Goal: Task Accomplishment & Management: Complete application form

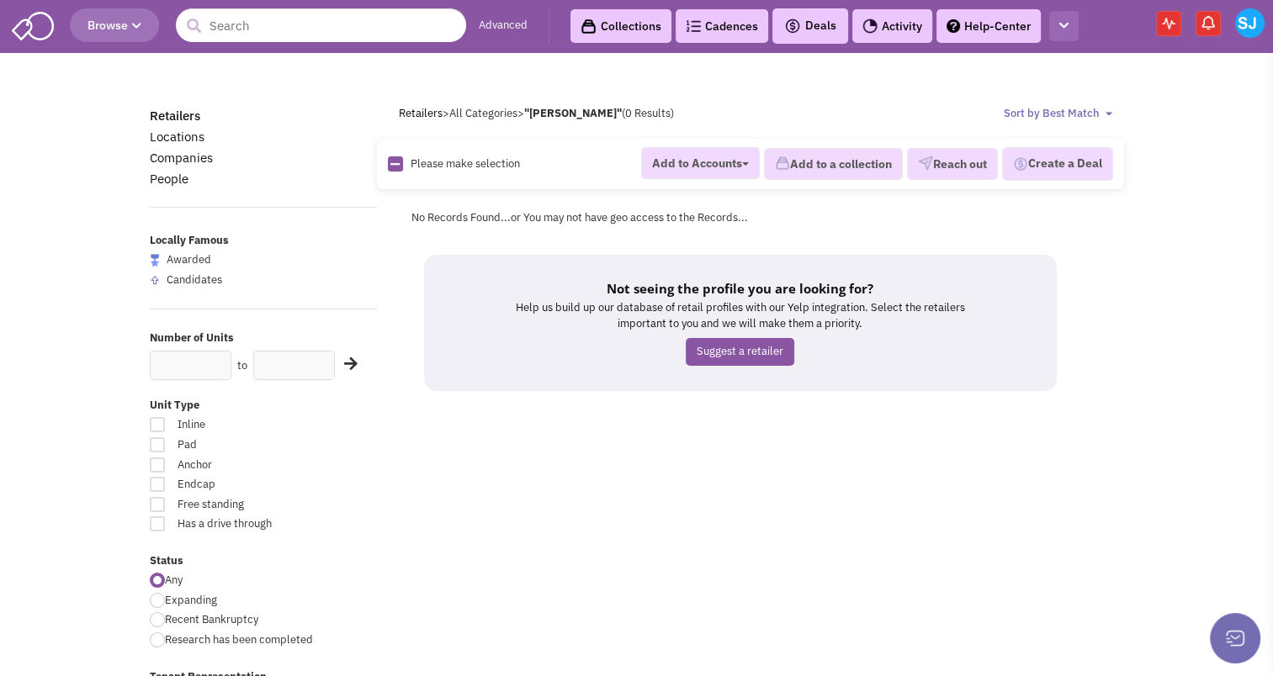
click at [1072, 19] on button "button" at bounding box center [1063, 26] width 29 height 31
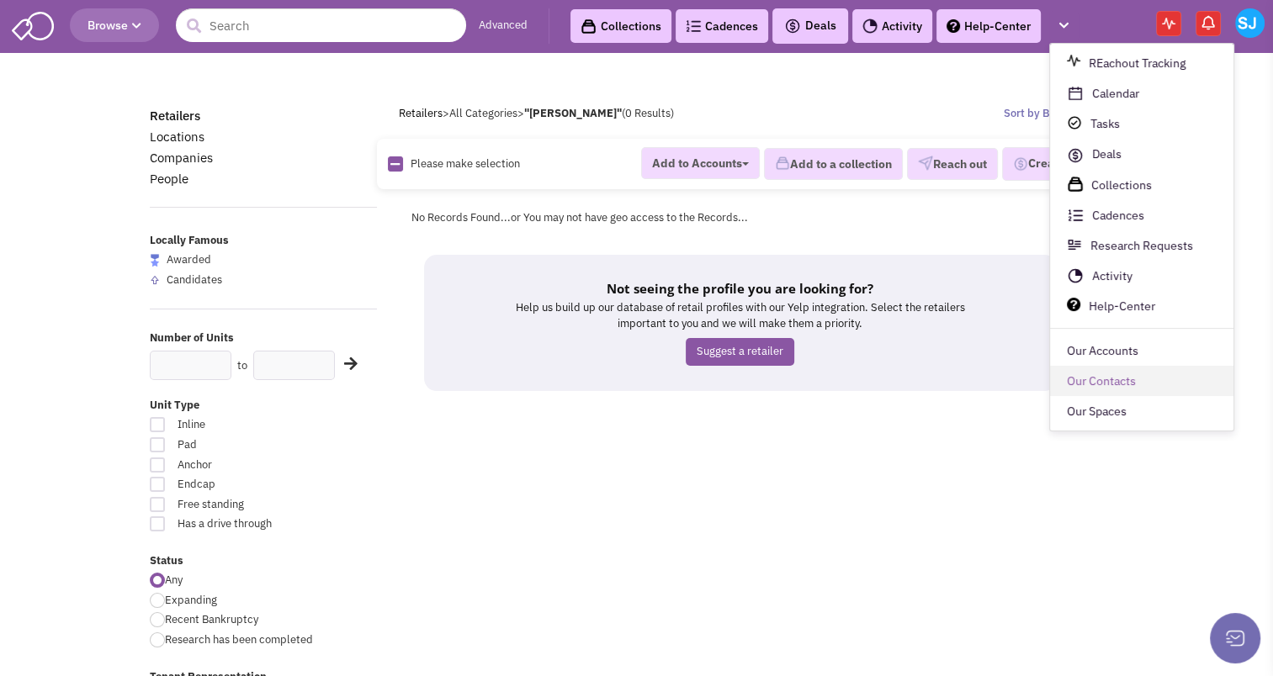
click at [1066, 394] on link "Our Contacts" at bounding box center [1141, 382] width 183 height 30
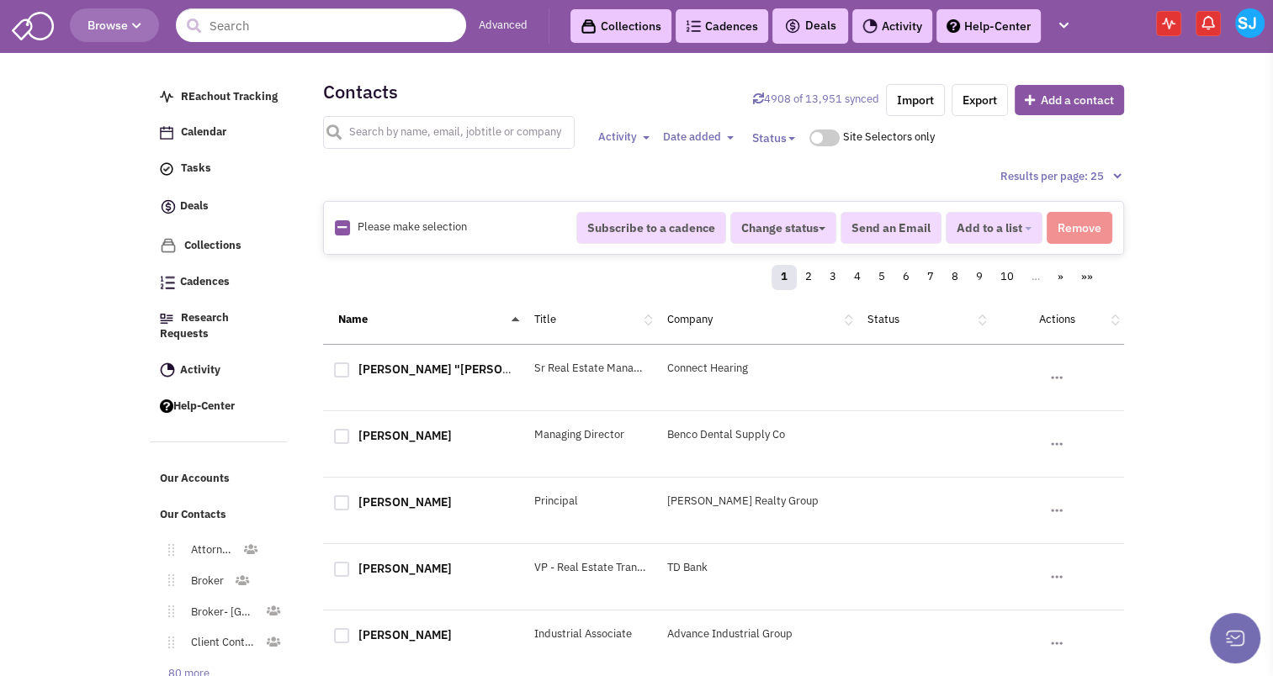
click at [362, 128] on input "text" at bounding box center [449, 132] width 252 height 33
type input "[PERSON_NAME]"
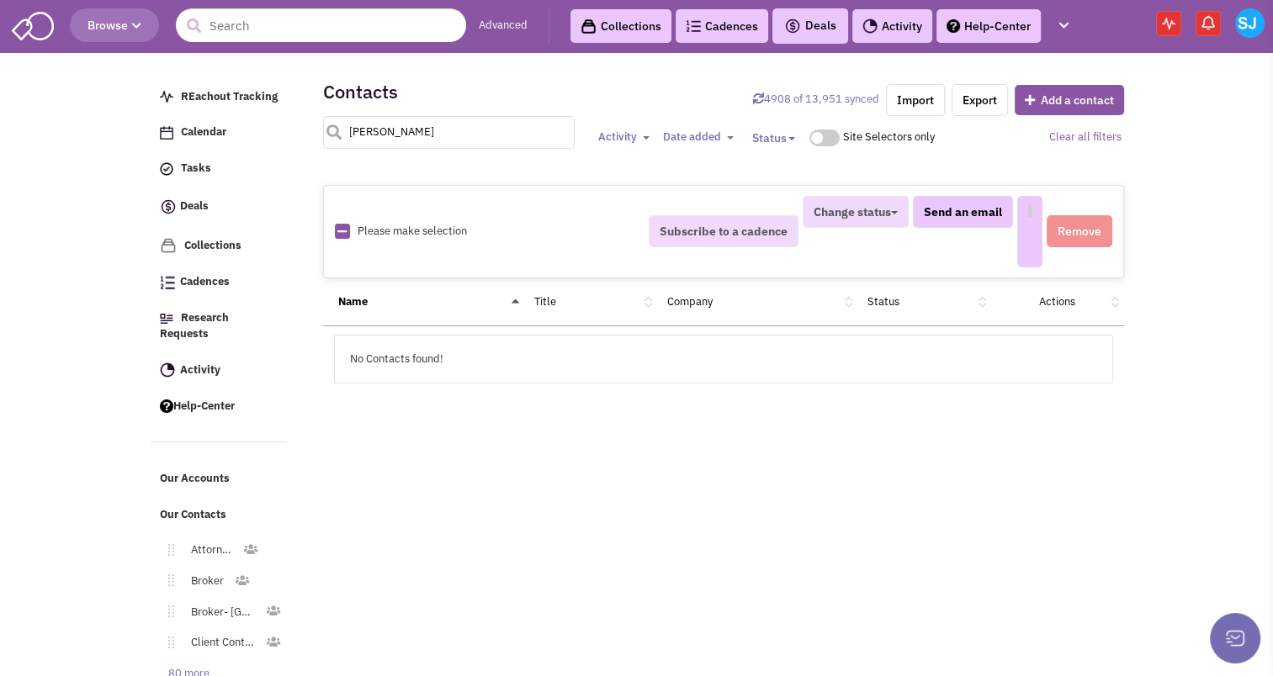
select select
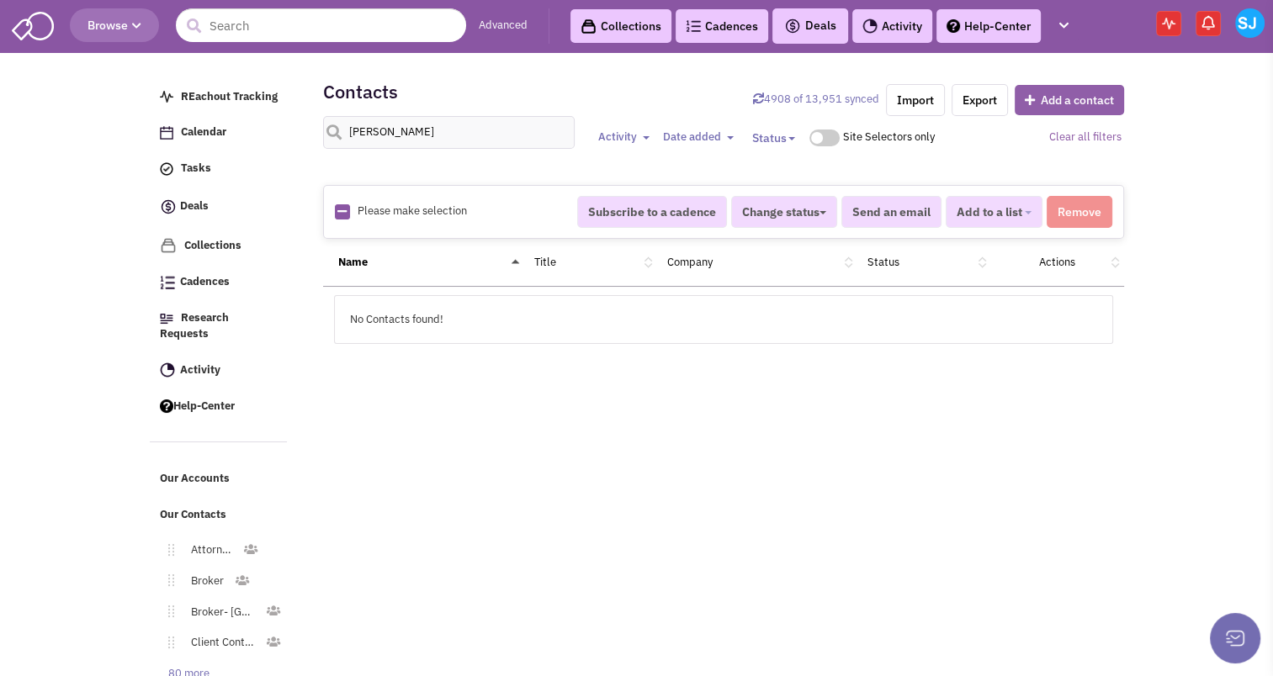
click at [1075, 92] on button "Add a contact" at bounding box center [1069, 100] width 109 height 30
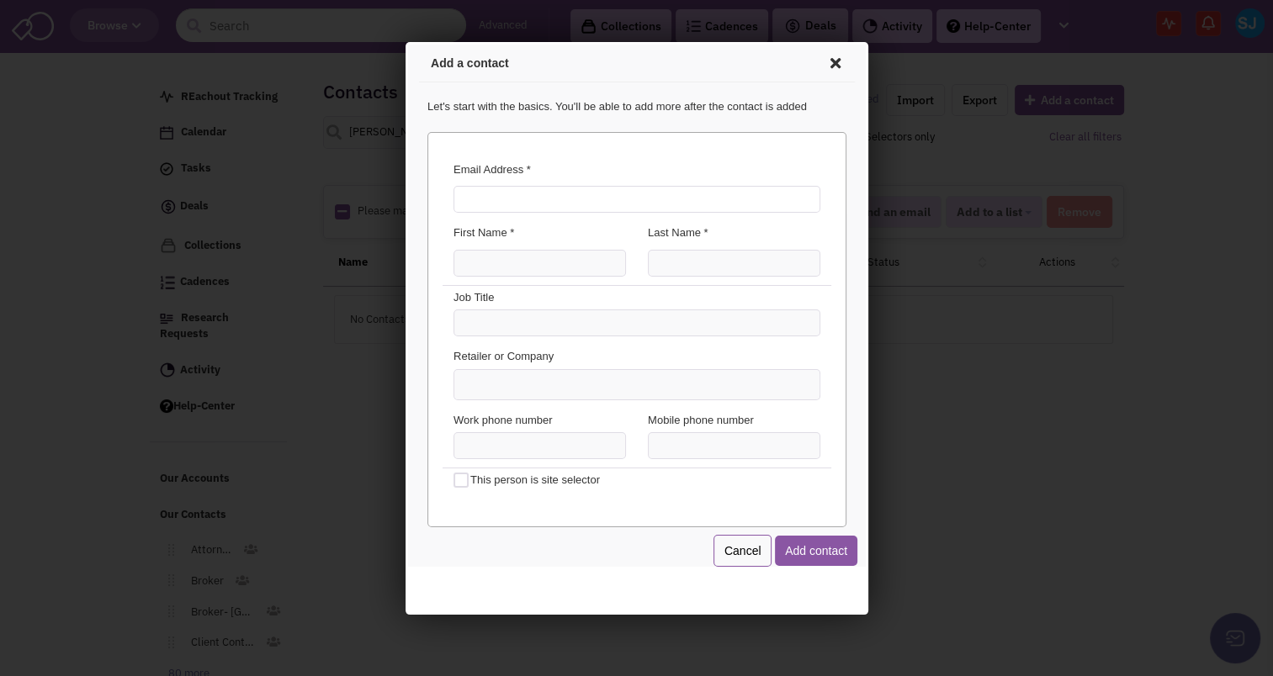
click at [628, 183] on input "Email Address *" at bounding box center [633, 196] width 367 height 27
type input "[EMAIL_ADDRESS][DOMAIN_NAME]"
type input "Ajay"
type input "Mir"
click at [521, 259] on input "Ajay" at bounding box center [536, 260] width 172 height 27
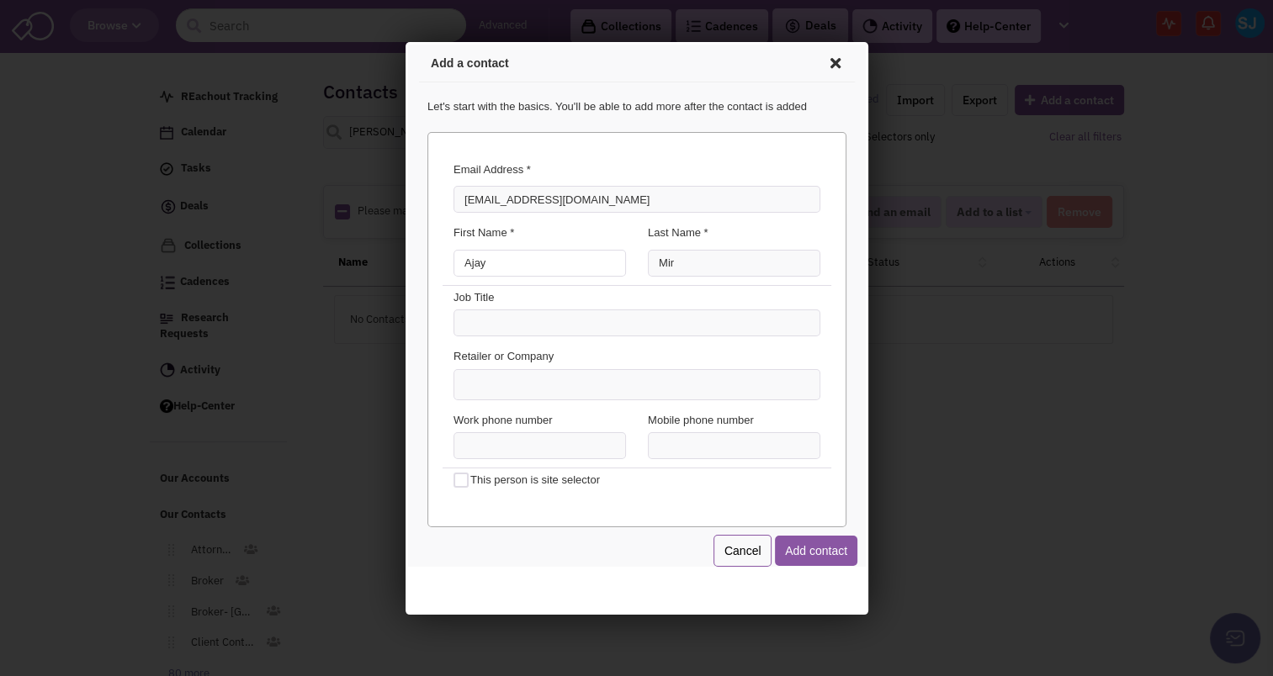
click at [521, 259] on input "Ajay" at bounding box center [536, 260] width 172 height 27
type input "AJ"
type input "[PERSON_NAME]"
type input "Agent"
type input "Equity Commercial Real Estate Solutions"
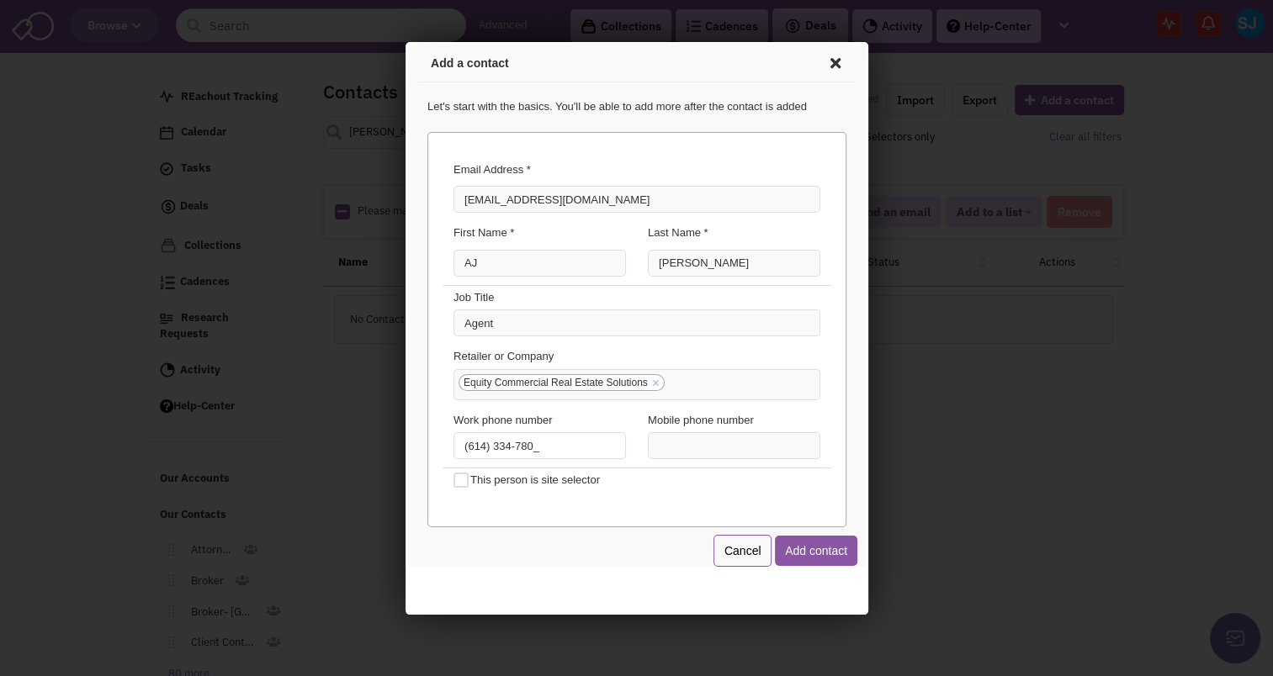
type input "[PHONE_NUMBER]"
click at [811, 546] on button "Add contact" at bounding box center [813, 548] width 82 height 30
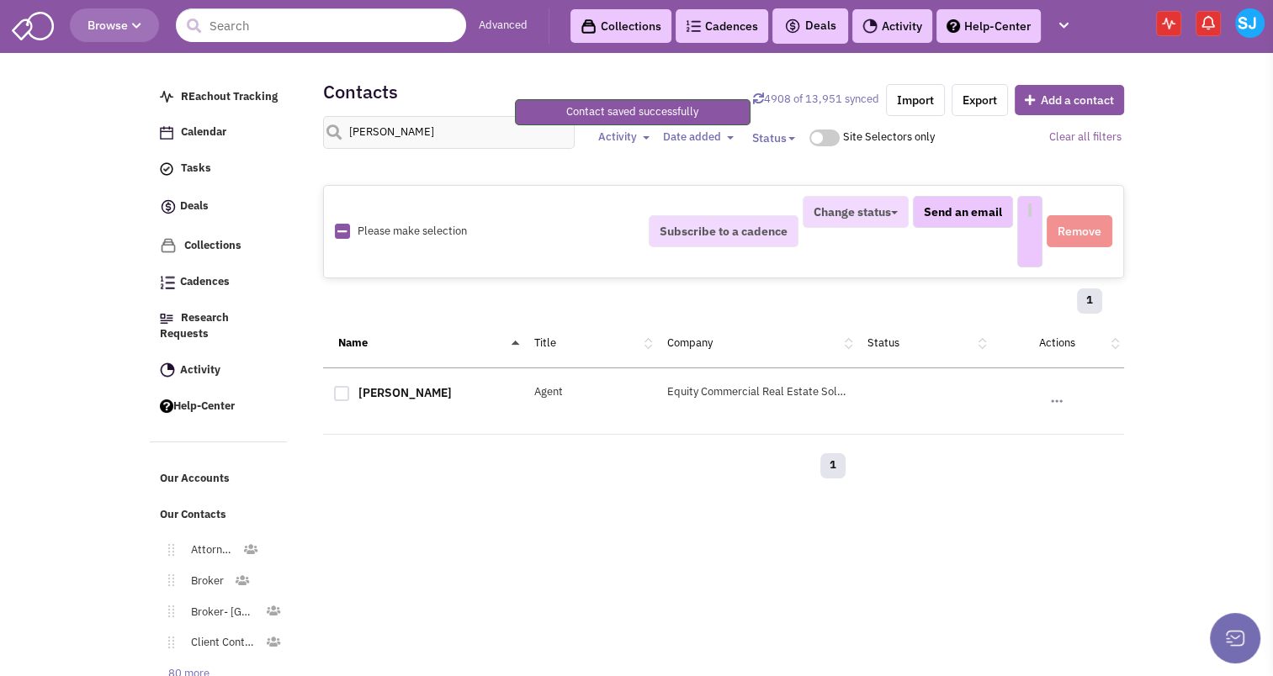
select select
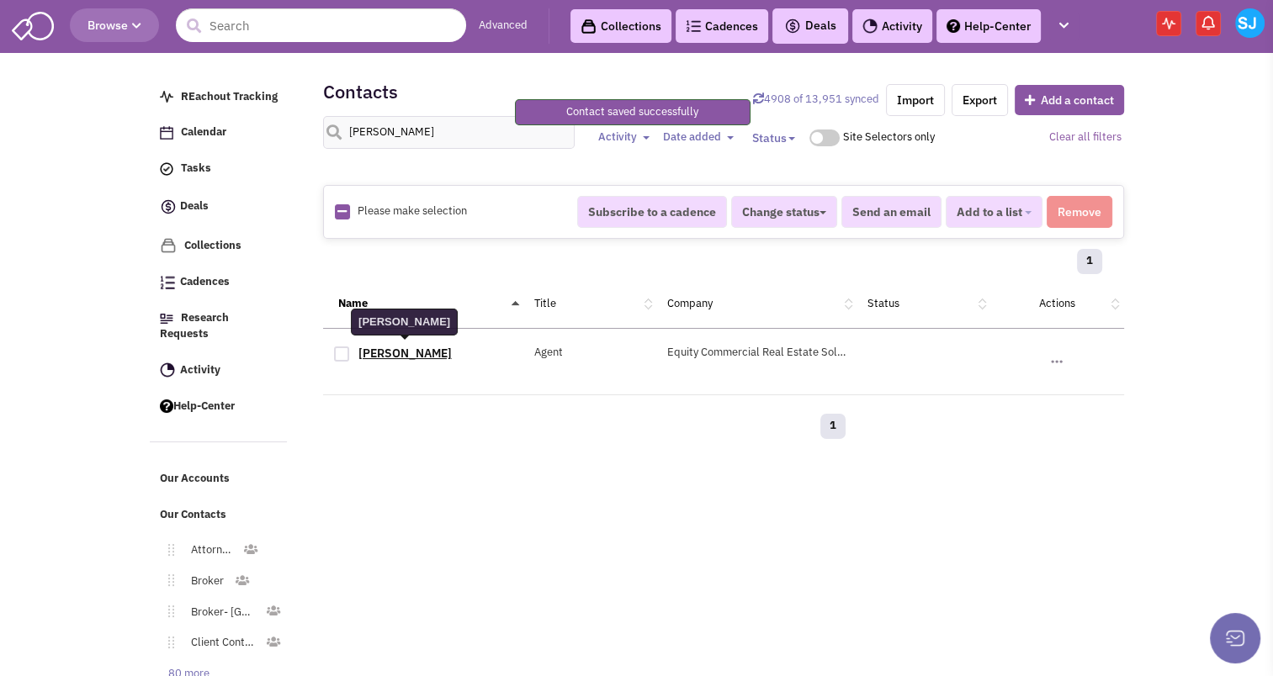
click at [400, 346] on link "[PERSON_NAME]" at bounding box center [404, 353] width 93 height 15
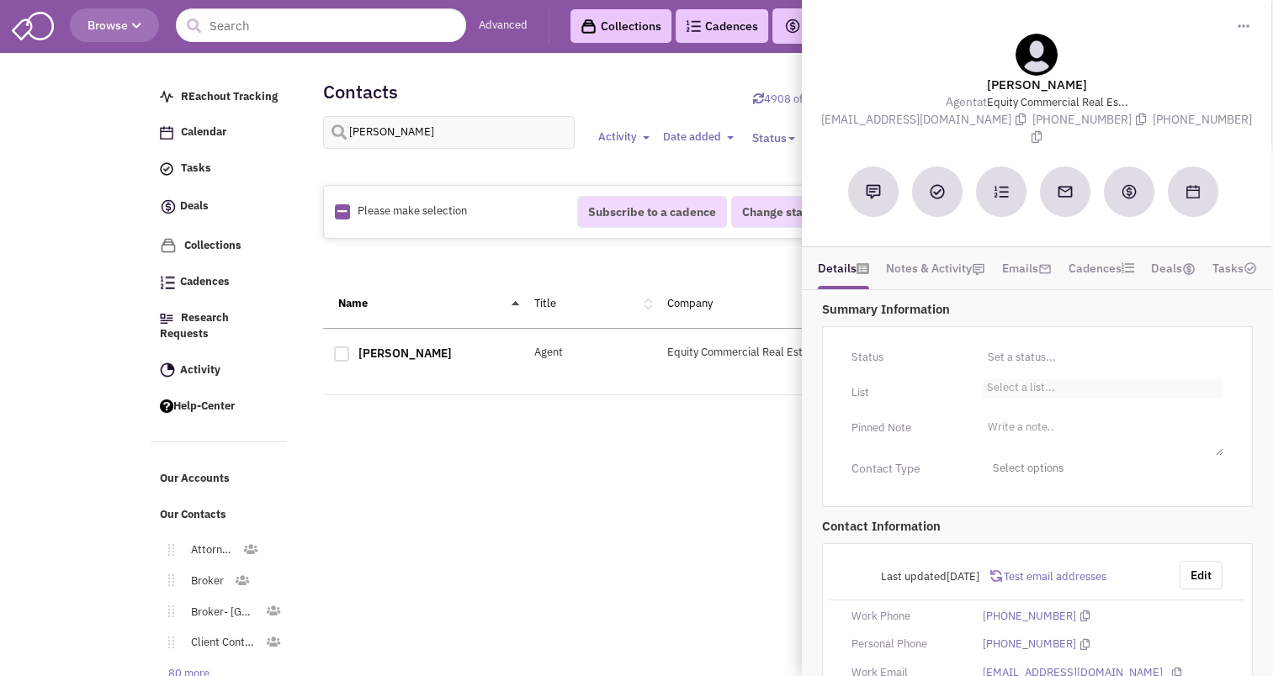
click at [1009, 379] on li "Select a list..." at bounding box center [1019, 385] width 72 height 13
click at [0, 0] on select "Select a list..." at bounding box center [0, 0] width 0 height 0
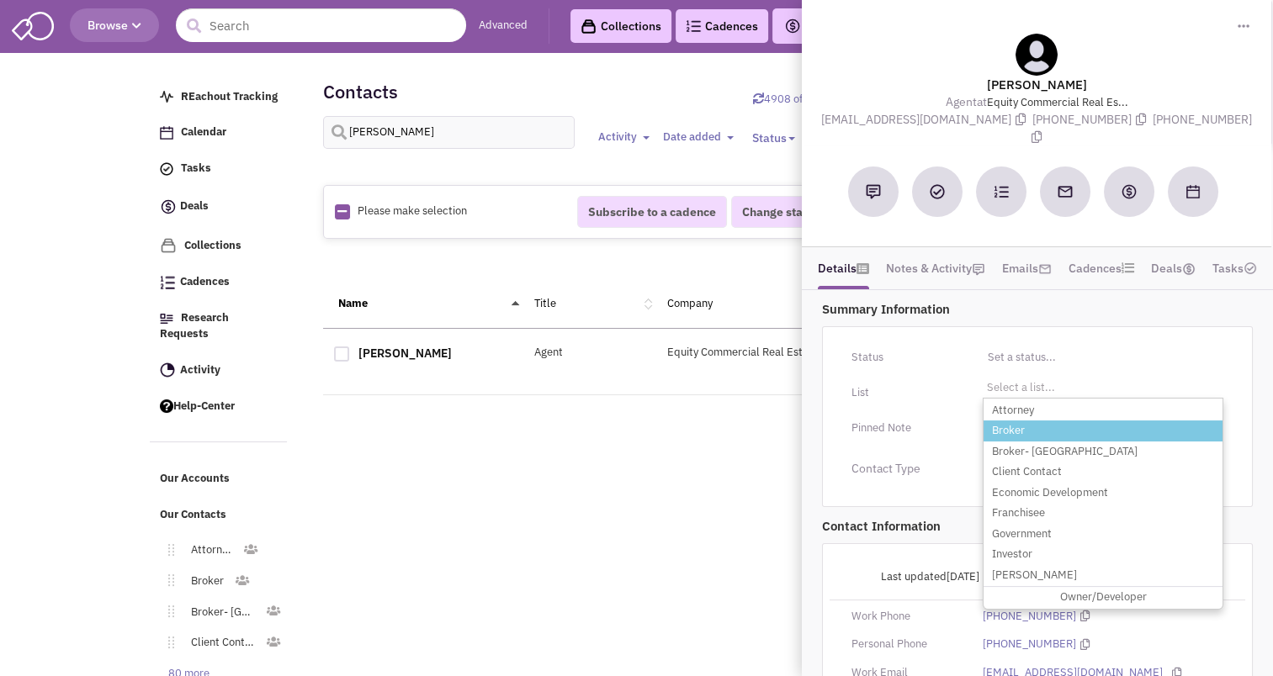
click at [1005, 421] on li "Broker" at bounding box center [1103, 431] width 239 height 21
click at [0, 0] on select "Select a list..." at bounding box center [0, 0] width 0 height 0
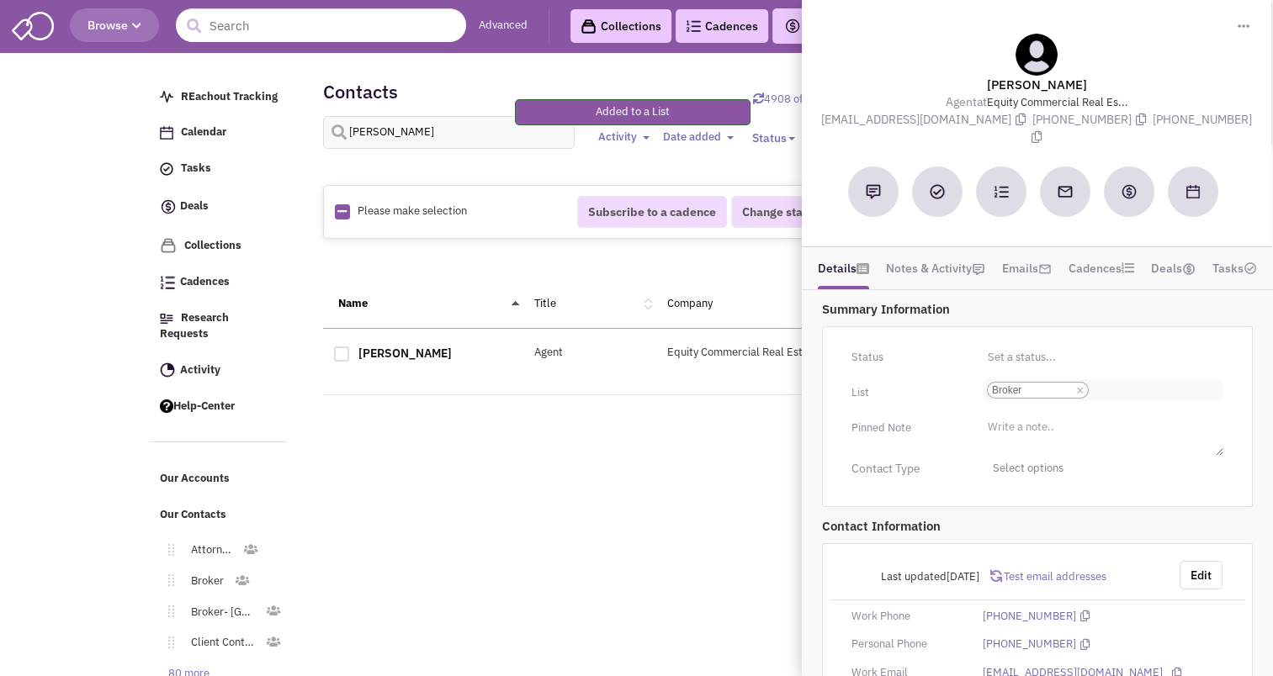
click at [1127, 382] on input "Select a list... Broker Select a list... × Broker" at bounding box center [1111, 390] width 37 height 17
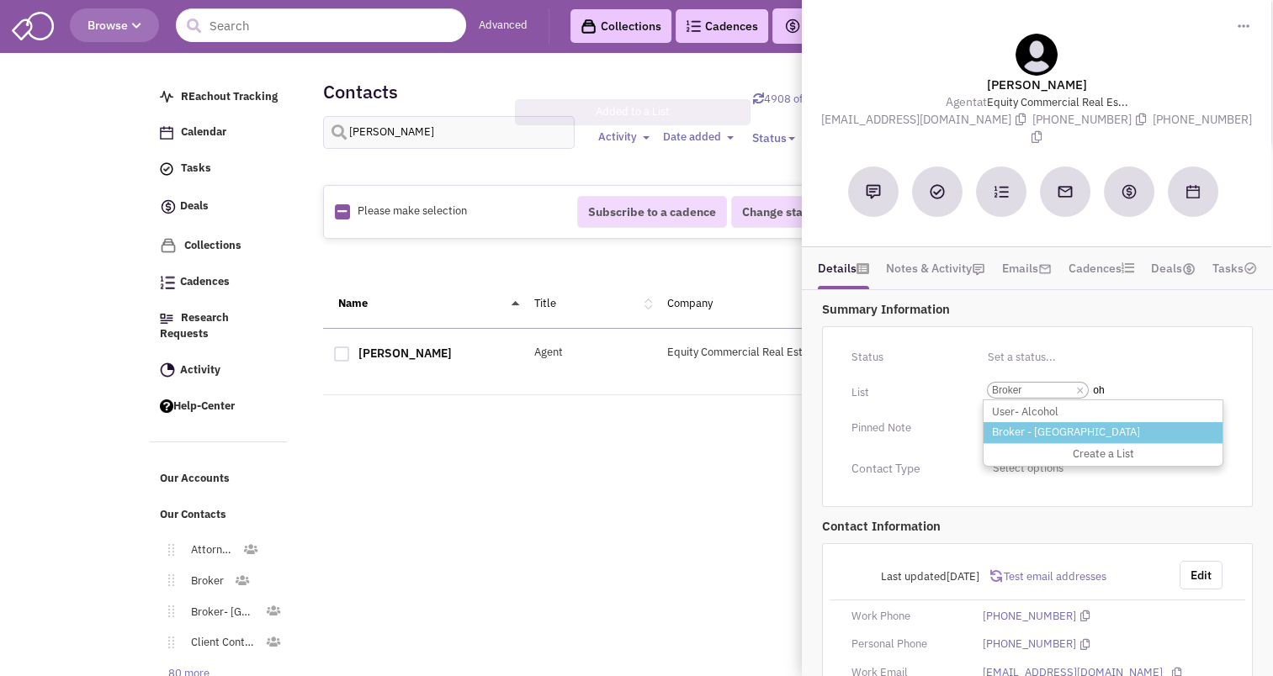
type input "oh"
click at [1059, 422] on li "Broker - [GEOGRAPHIC_DATA]" at bounding box center [1103, 432] width 239 height 21
click at [0, 0] on select "Select a list... Broker" at bounding box center [0, 0] width 0 height 0
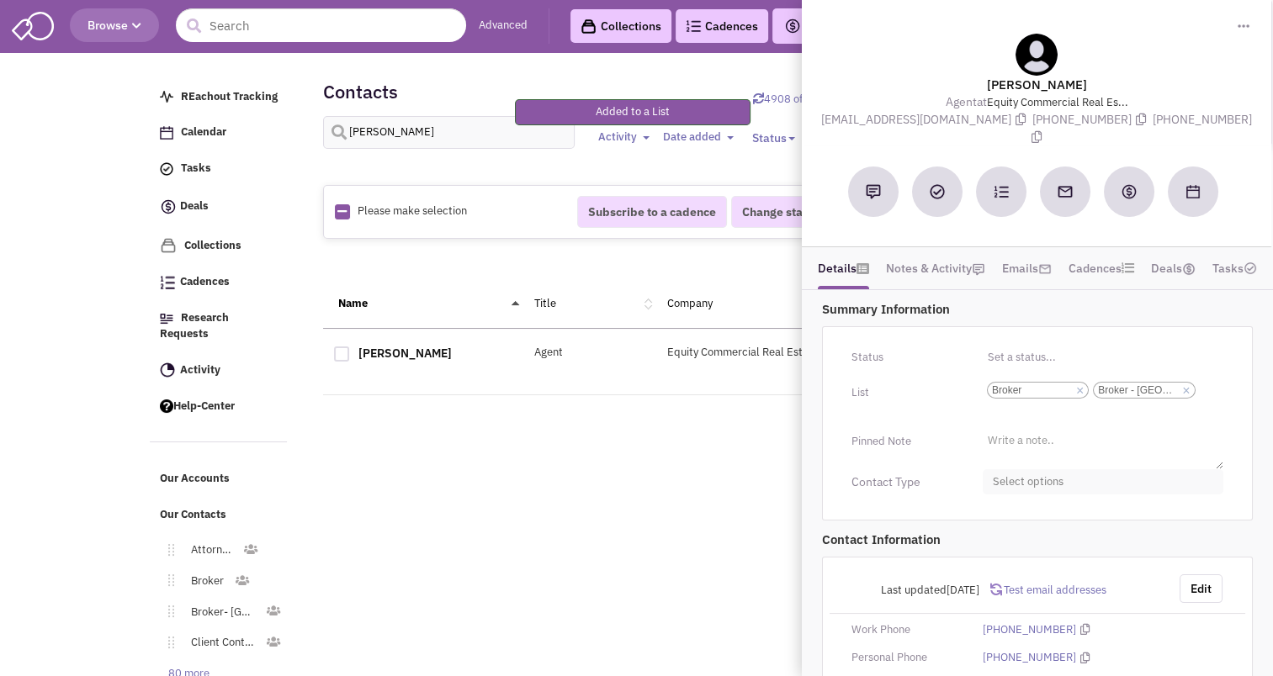
click at [1051, 469] on span "Select options" at bounding box center [1103, 482] width 241 height 26
click at [1007, 535] on link "Broker" at bounding box center [1104, 552] width 240 height 34
checkbox input "true"
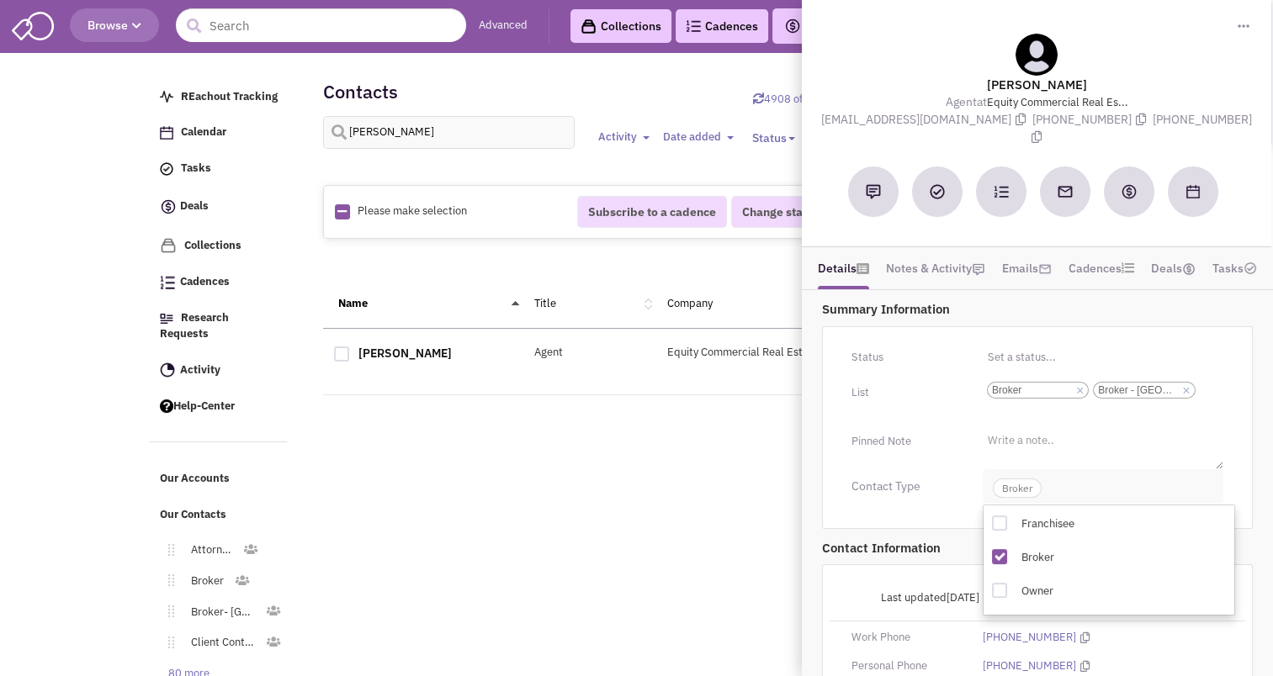
click at [1021, 479] on span "Broker" at bounding box center [1017, 488] width 49 height 19
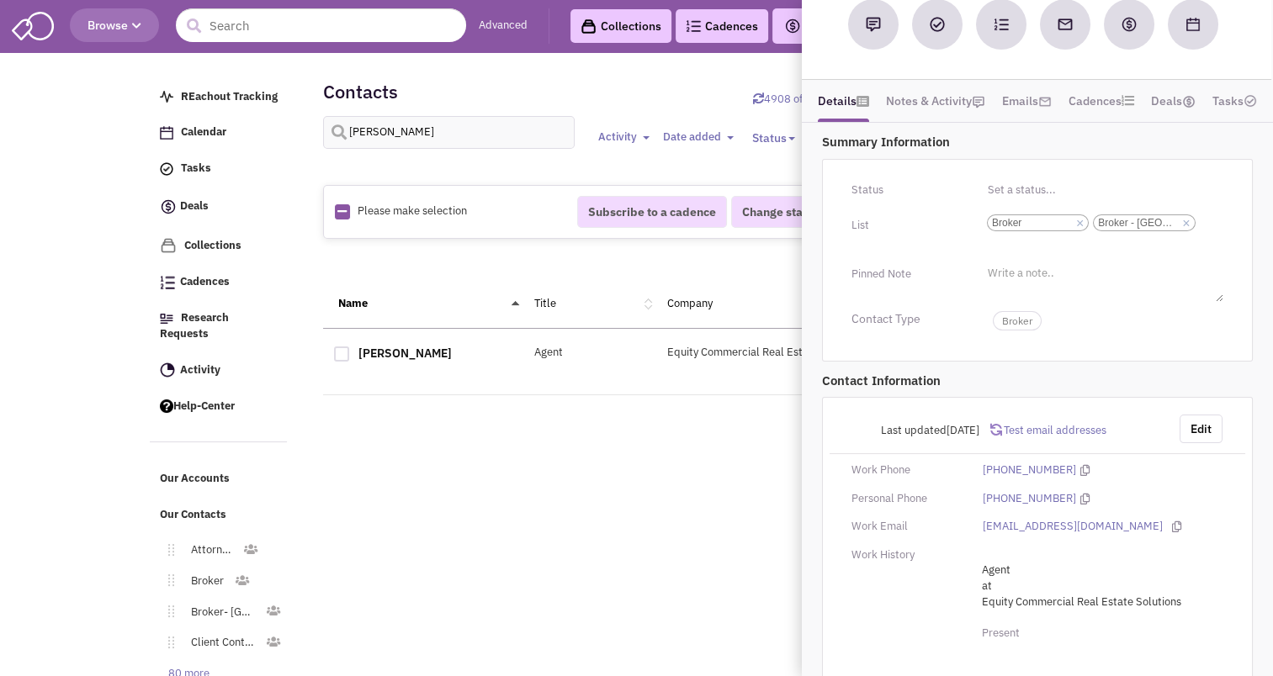
scroll to position [168, 0]
click at [1201, 414] on button "Edit" at bounding box center [1201, 428] width 43 height 29
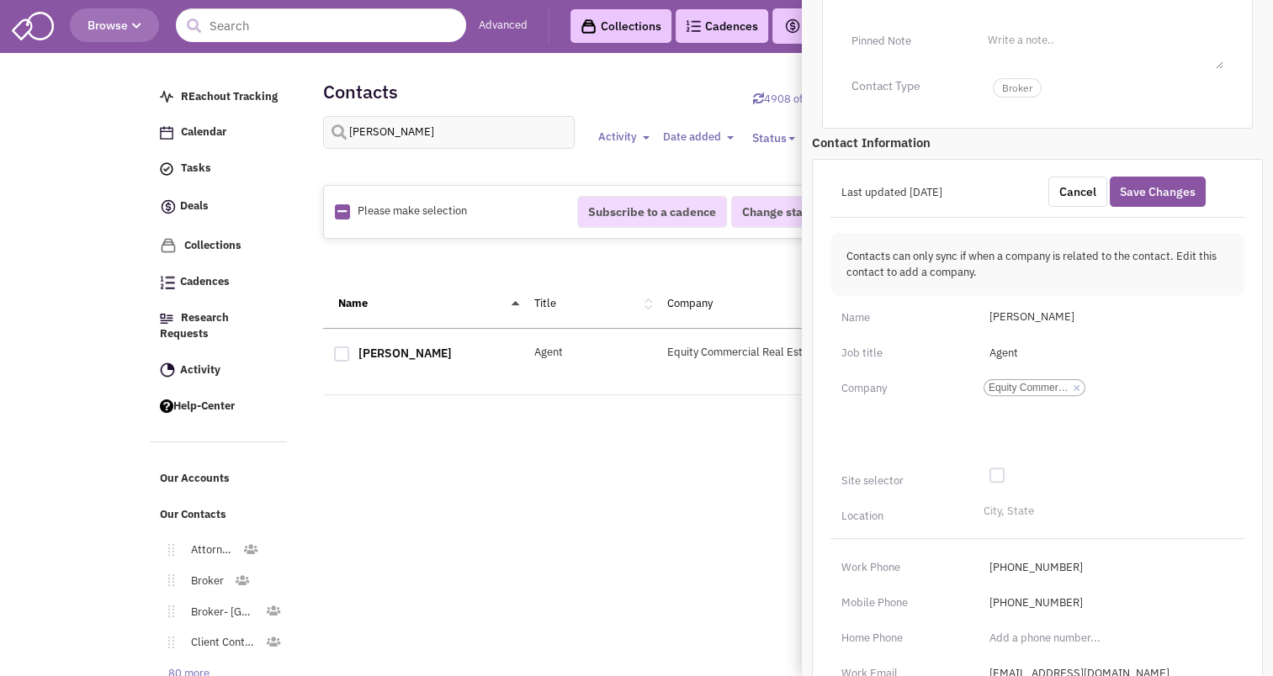
scroll to position [403, 0]
click at [1026, 501] on li "City, State" at bounding box center [1006, 507] width 55 height 13
click at [0, 0] on select "City, State" at bounding box center [0, 0] width 0 height 0
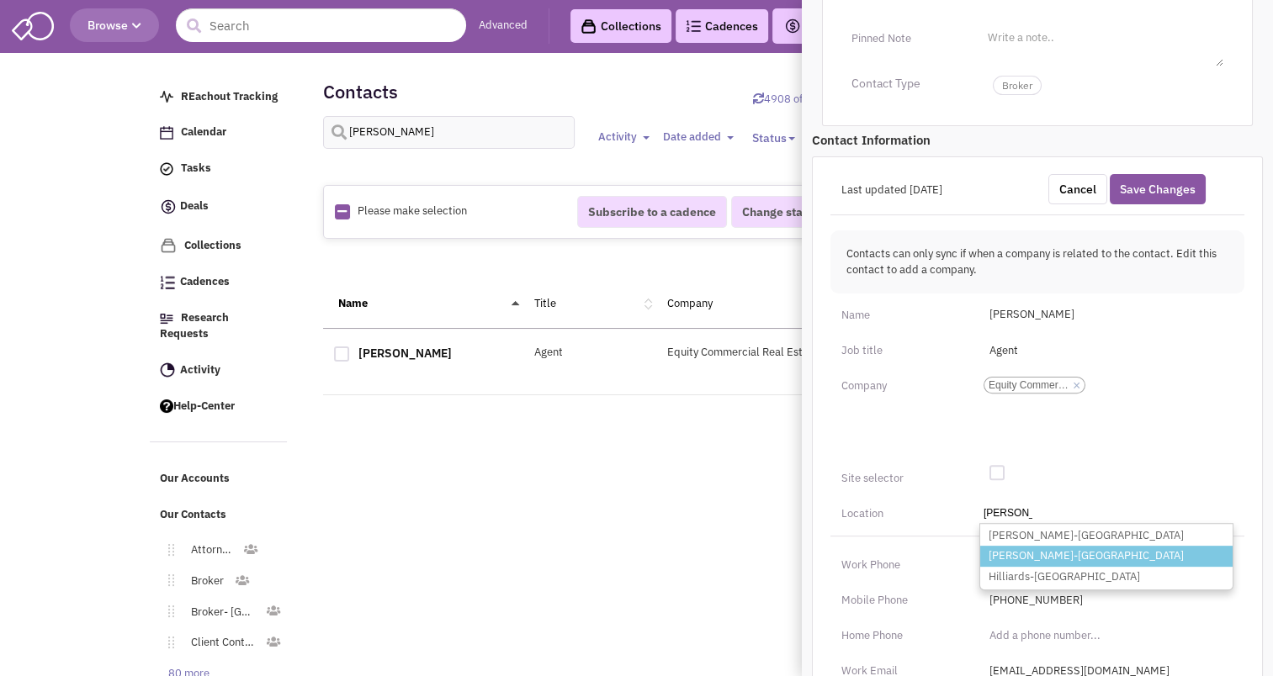
type input "[PERSON_NAME]"
click at [1022, 546] on li "[PERSON_NAME]-[GEOGRAPHIC_DATA]" at bounding box center [1106, 556] width 252 height 21
click at [0, 0] on select "City, State [PERSON_NAME]-[GEOGRAPHIC_DATA][PERSON_NAME]-OH Hilliards-[GEOGRAPH…" at bounding box center [0, 0] width 0 height 0
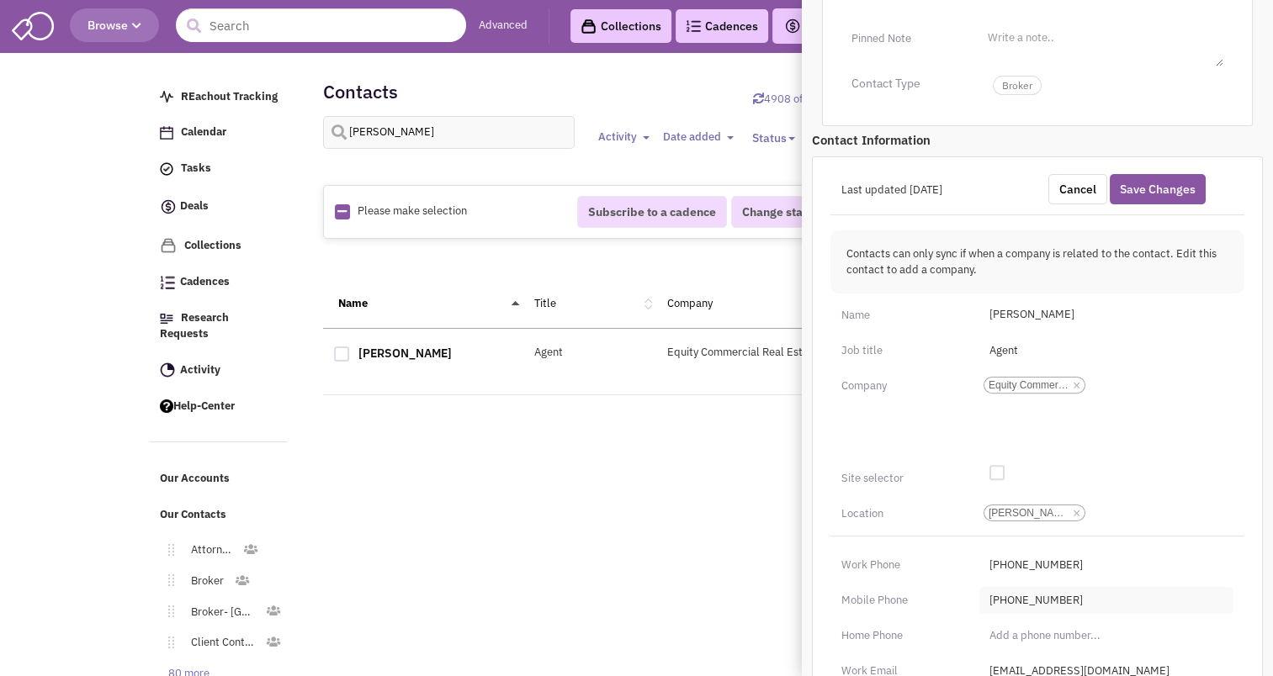
scroll to position [538, 0]
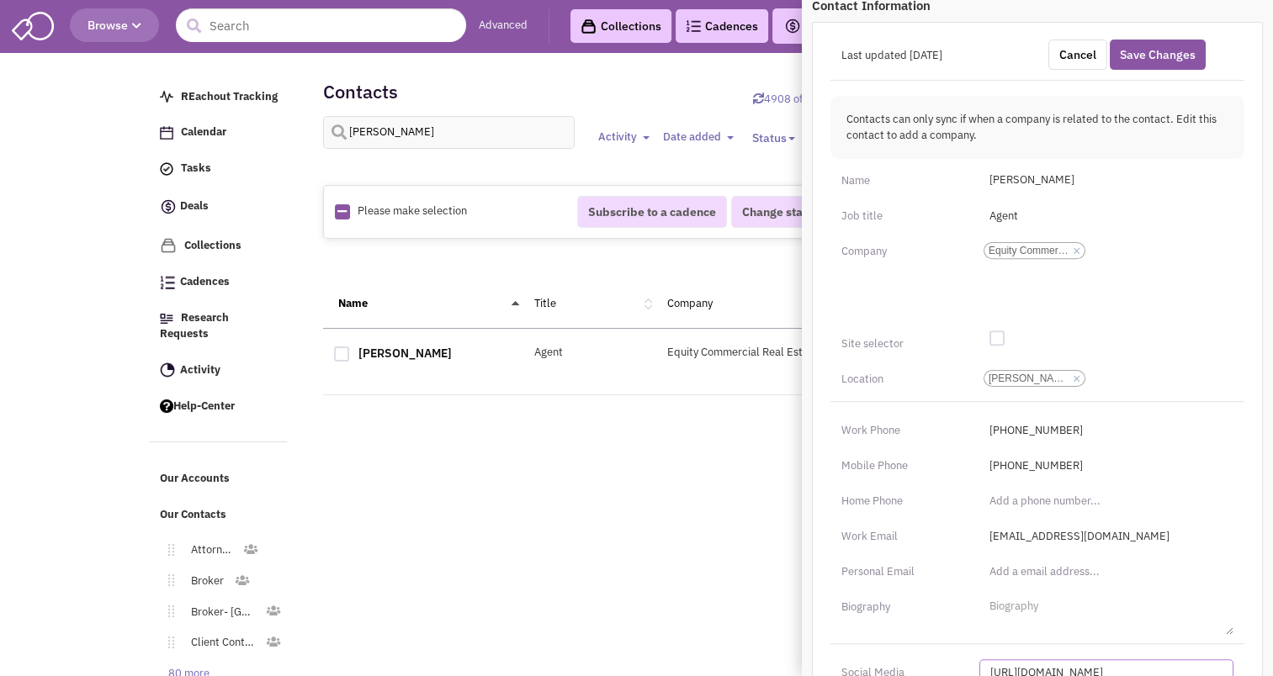
click at [1080, 660] on input "[URL][DOMAIN_NAME]" at bounding box center [1106, 673] width 254 height 27
paste input "s://[DOMAIN_NAME][URL]"
type input "[URL][DOMAIN_NAME][PERSON_NAME]"
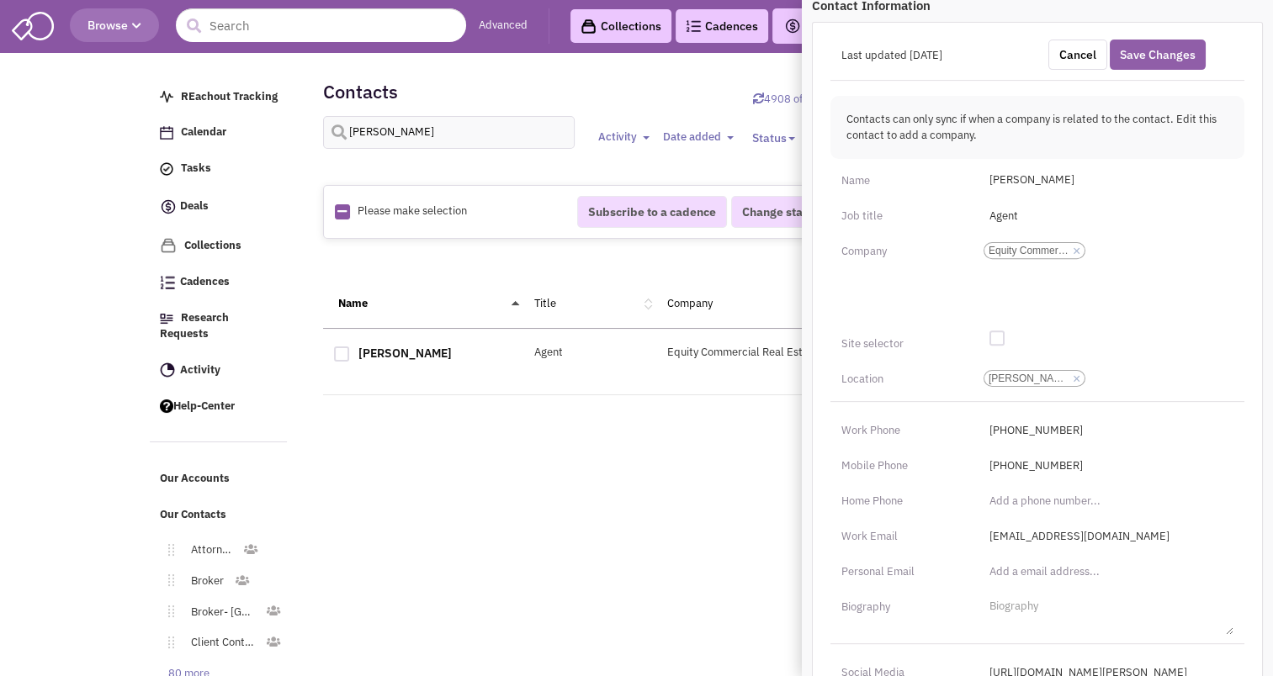
click at [1160, 40] on button "Save Changes" at bounding box center [1158, 55] width 96 height 30
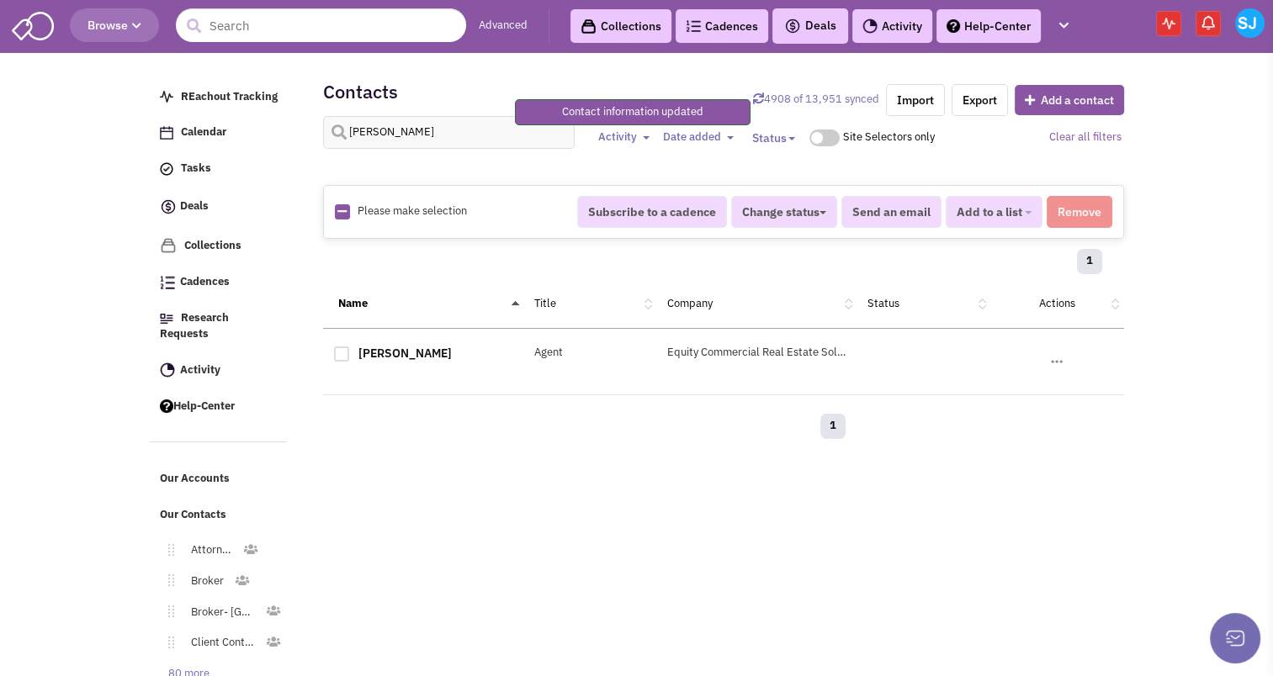
scroll to position [211, 0]
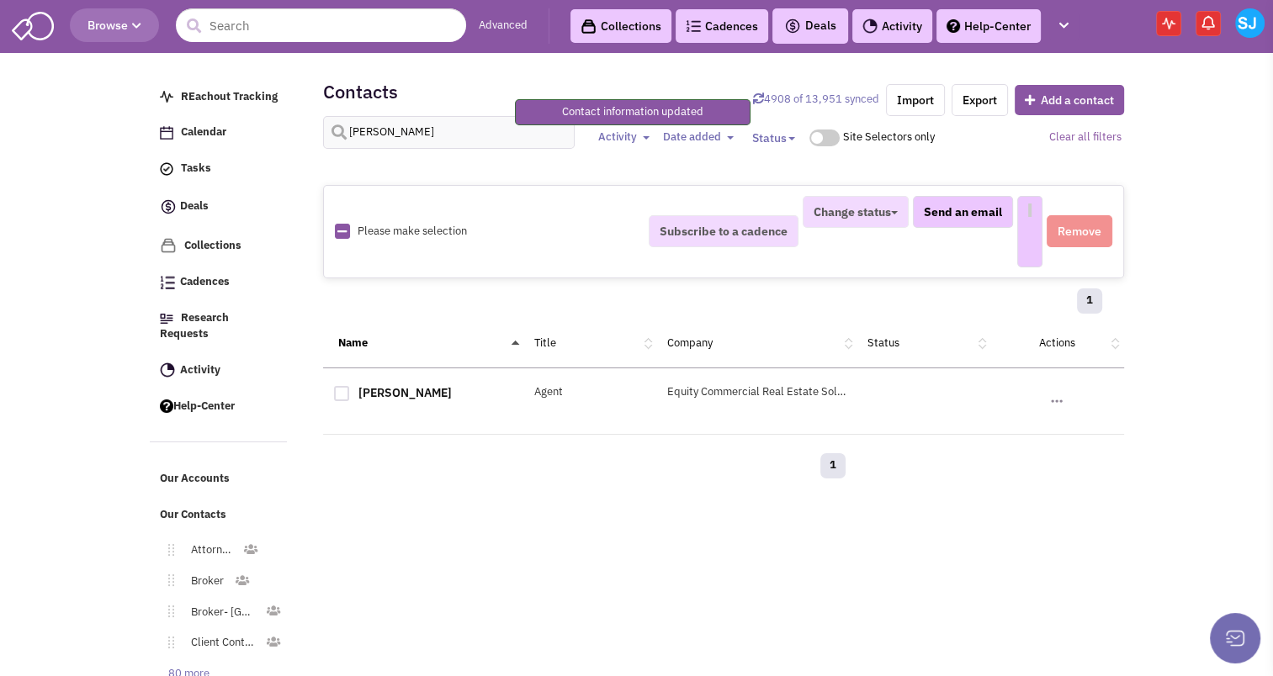
select select
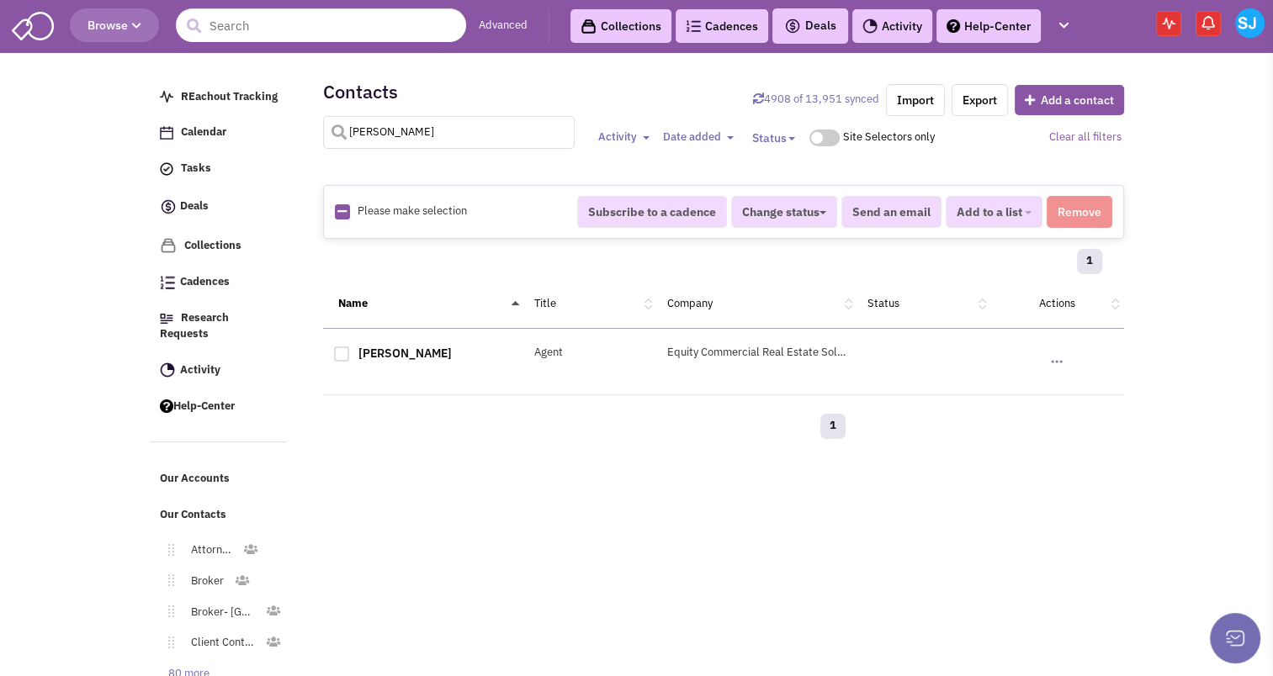
click at [401, 116] on input "[PERSON_NAME]" at bounding box center [449, 132] width 252 height 33
type input "ferragamo"
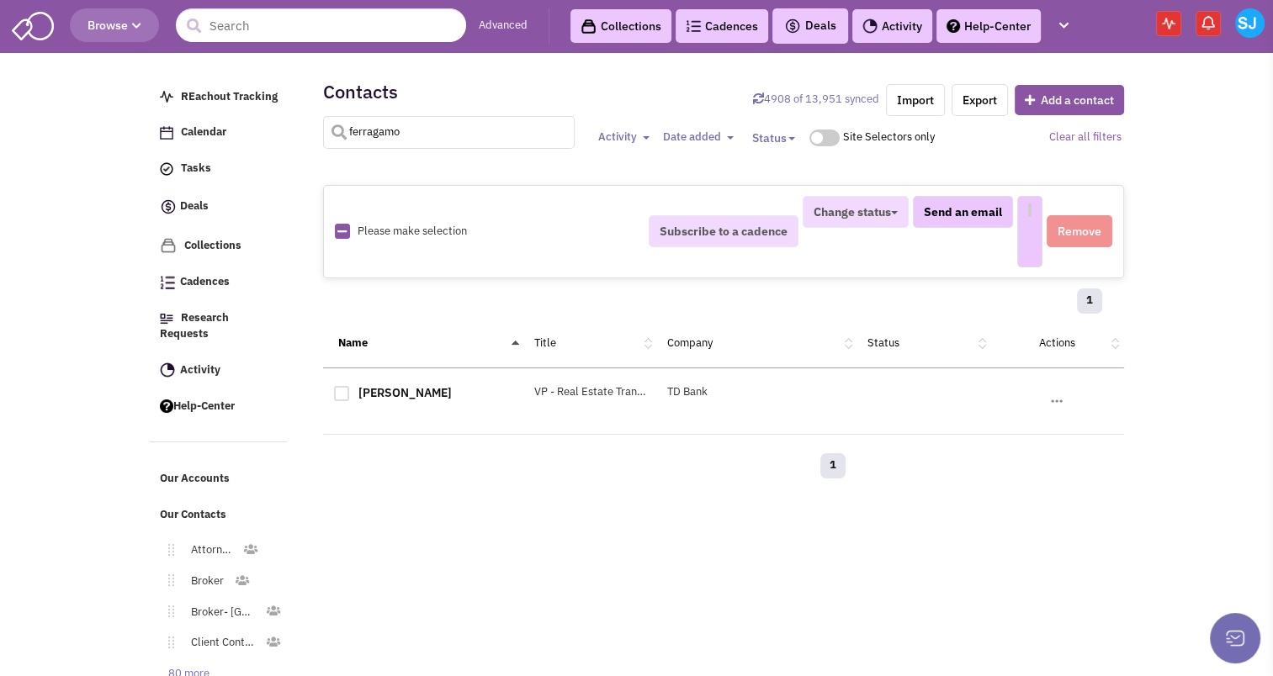
select select
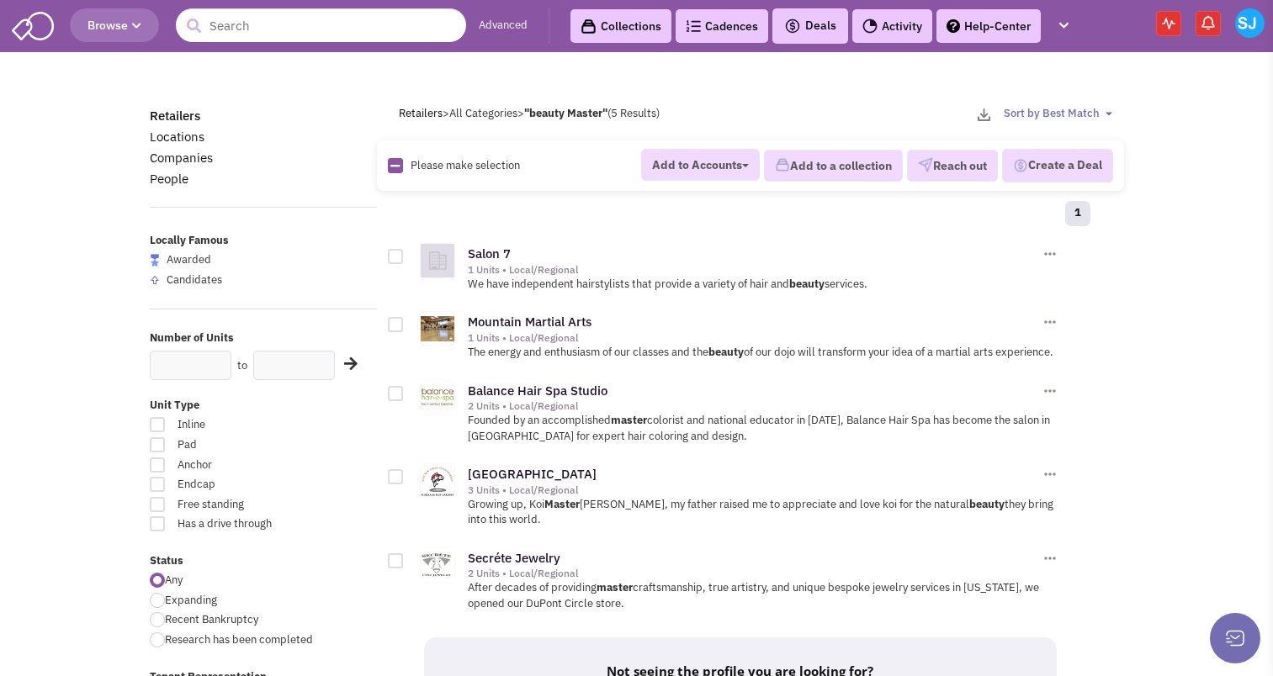
scroll to position [320, 0]
